Goal: Information Seeking & Learning: Understand process/instructions

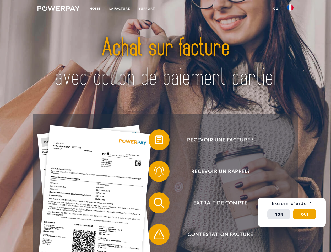
click at [58, 9] on img at bounding box center [58, 8] width 42 height 5
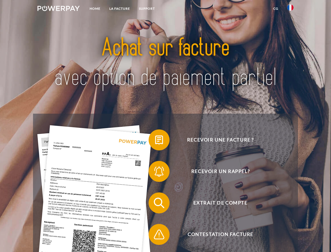
click at [290, 9] on img at bounding box center [290, 7] width 6 height 6
click at [276, 9] on link "CG" at bounding box center [276, 8] width 14 height 9
click at [155, 141] on span at bounding box center [151, 140] width 26 height 26
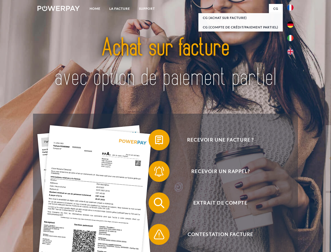
click at [155, 172] on span at bounding box center [151, 171] width 26 height 26
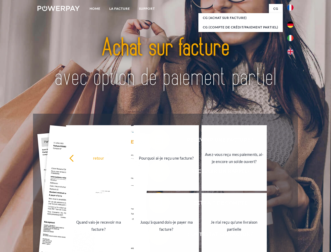
click at [155, 204] on link "Jusqu'à quand dois-je payer ma facture?" at bounding box center [166, 226] width 65 height 66
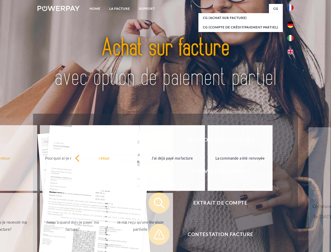
click at [155, 235] on span at bounding box center [151, 234] width 26 height 26
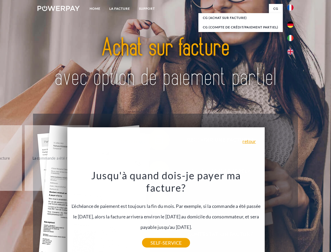
click at [292, 212] on div "Recevoir une facture ? Recevoir un rappel? Extrait de compte retour" at bounding box center [165, 218] width 265 height 210
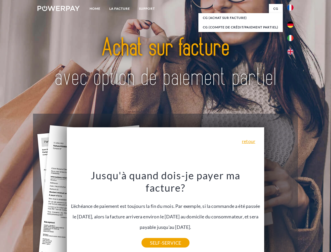
click at [279, 213] on span "Extrait de compte" at bounding box center [220, 202] width 128 height 21
click at [304, 214] on header "Home LA FACTURE Support" at bounding box center [165, 181] width 331 height 362
